Goal: Navigation & Orientation: Find specific page/section

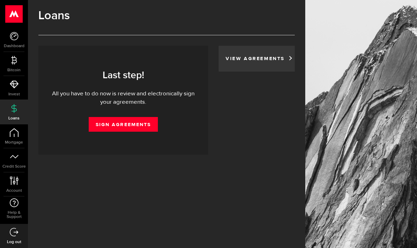
click at [247, 54] on div "View Agreements" at bounding box center [256, 59] width 76 height 26
click at [273, 61] on link "View Agreements" at bounding box center [256, 58] width 62 height 5
click at [13, 91] on link "Invest" at bounding box center [14, 88] width 28 height 24
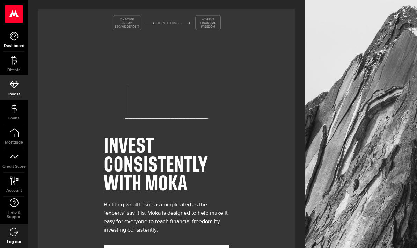
click at [8, 38] on link "Dashboard" at bounding box center [14, 40] width 28 height 24
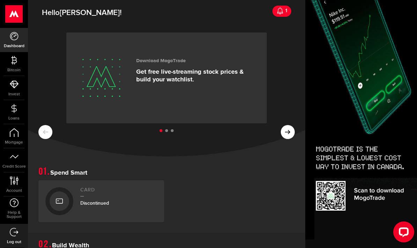
click at [284, 13] on div "1" at bounding box center [284, 10] width 3 height 15
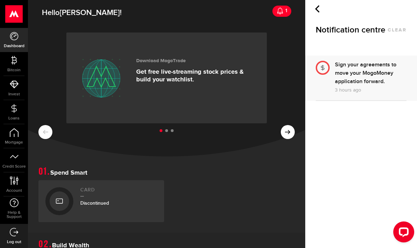
click at [284, 11] on div "1" at bounding box center [284, 10] width 3 height 15
